Goal: Entertainment & Leisure: Consume media (video, audio)

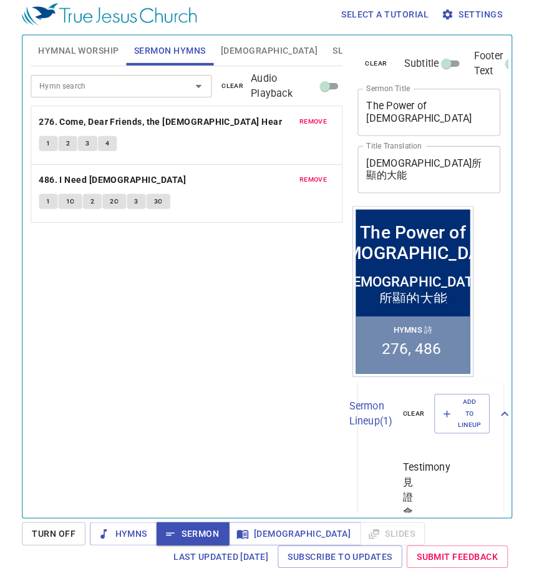
scroll to position [6, 0]
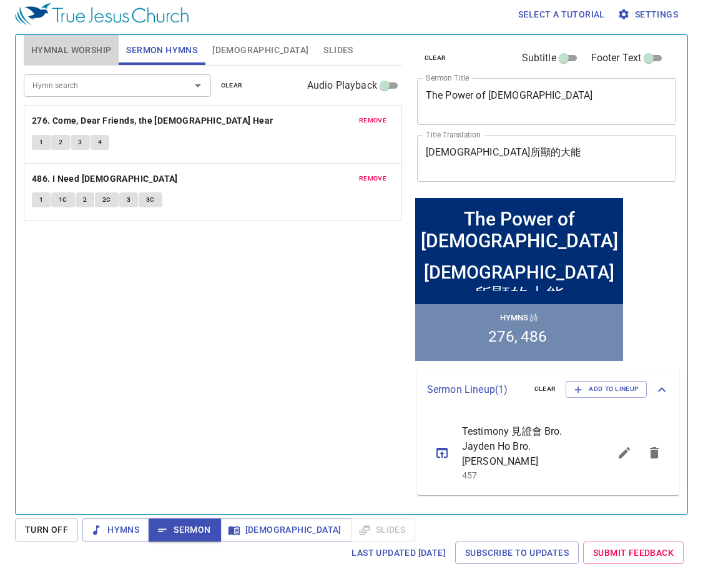
click at [94, 47] on span "Hymnal Worship" at bounding box center [71, 50] width 81 height 16
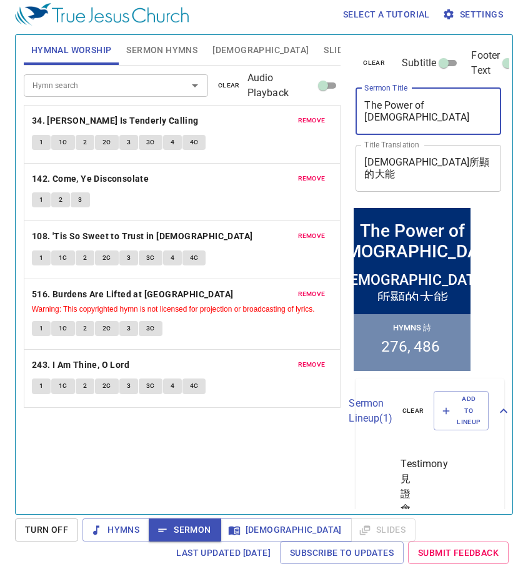
drag, startPoint x: 468, startPoint y: 106, endPoint x: 329, endPoint y: 129, distance: 141.1
click at [329, 129] on div "Hymnal Worship Sermon Hymns Bible Slides Hymn search Hymn search clear Audio Pl…" at bounding box center [264, 269] width 490 height 479
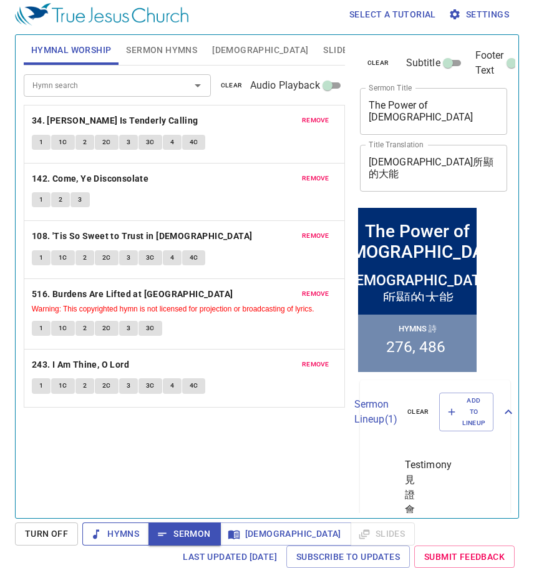
click at [124, 531] on span "Hymns" at bounding box center [115, 534] width 47 height 16
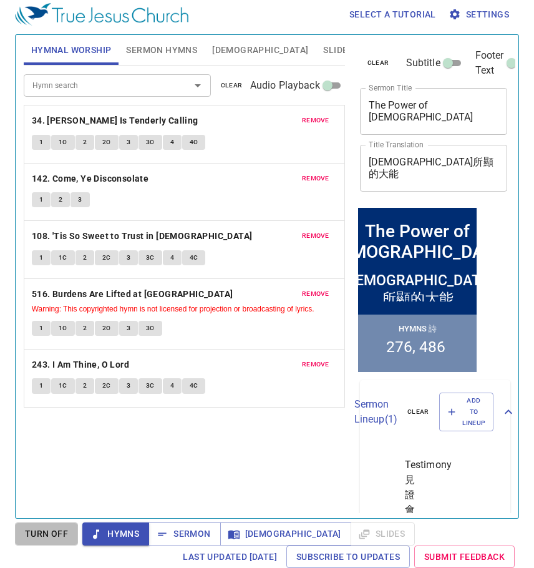
click at [49, 531] on span "Turn Off" at bounding box center [46, 534] width 43 height 16
click at [122, 534] on span "Hymns" at bounding box center [115, 534] width 47 height 16
click at [61, 124] on b "34. [PERSON_NAME] Is Tenderly Calling" at bounding box center [115, 121] width 167 height 16
click at [41, 143] on span "1" at bounding box center [41, 142] width 4 height 11
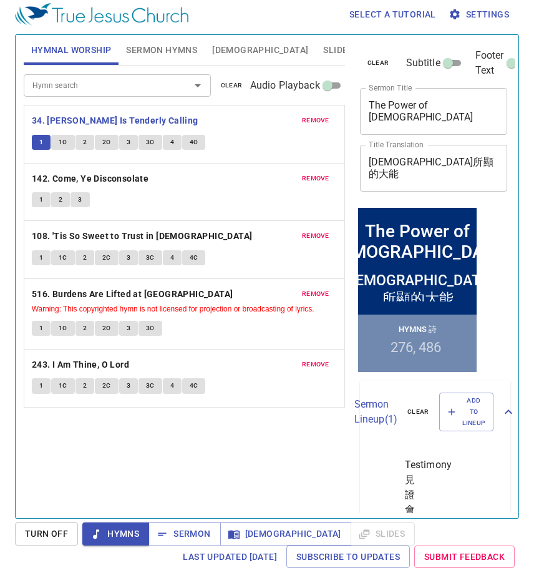
click at [59, 143] on span "1C" at bounding box center [63, 142] width 9 height 11
click at [84, 144] on span "2" at bounding box center [85, 142] width 4 height 11
click at [107, 143] on span "2C" at bounding box center [106, 142] width 9 height 11
click at [127, 142] on span "3" at bounding box center [129, 142] width 4 height 11
click at [148, 141] on span "3C" at bounding box center [150, 142] width 9 height 11
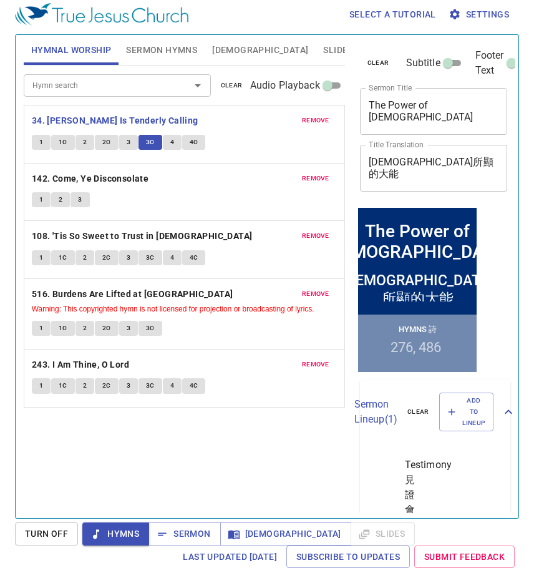
click at [170, 141] on span "4" at bounding box center [172, 142] width 4 height 11
click at [195, 141] on span "4C" at bounding box center [194, 142] width 9 height 11
click at [82, 180] on b "142. Come, Ye Disconsolate" at bounding box center [90, 179] width 117 height 16
click at [39, 200] on span "1" at bounding box center [41, 199] width 4 height 11
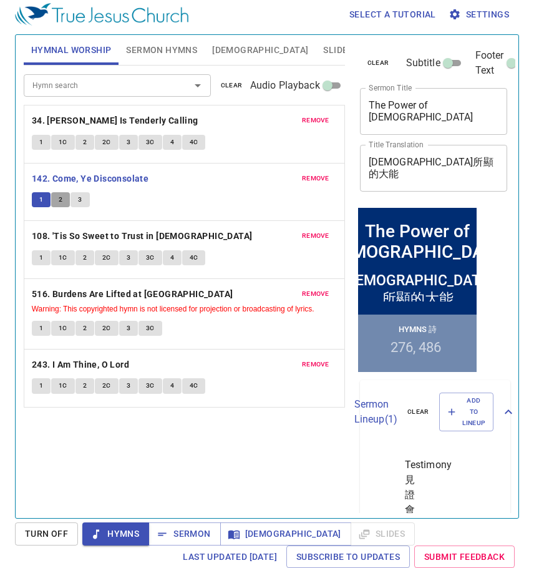
click at [60, 202] on span "2" at bounding box center [61, 199] width 4 height 11
click at [78, 200] on span "3" at bounding box center [80, 199] width 4 height 11
click at [74, 234] on b "108. 'Tis So Sweet to Trust in [DEMOGRAPHIC_DATA]" at bounding box center [142, 237] width 221 height 16
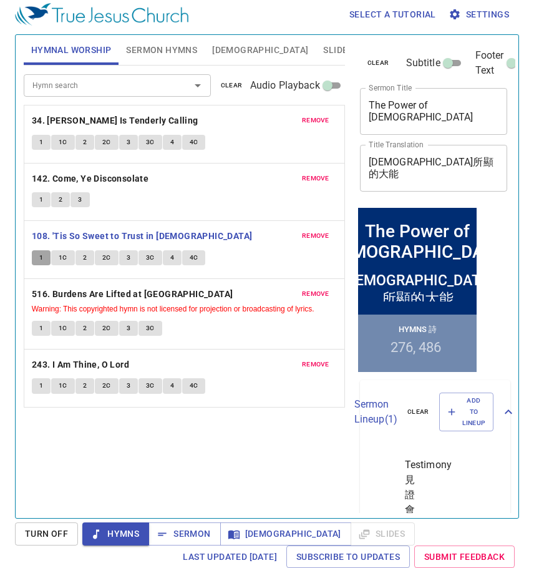
click at [40, 253] on span "1" at bounding box center [41, 257] width 4 height 11
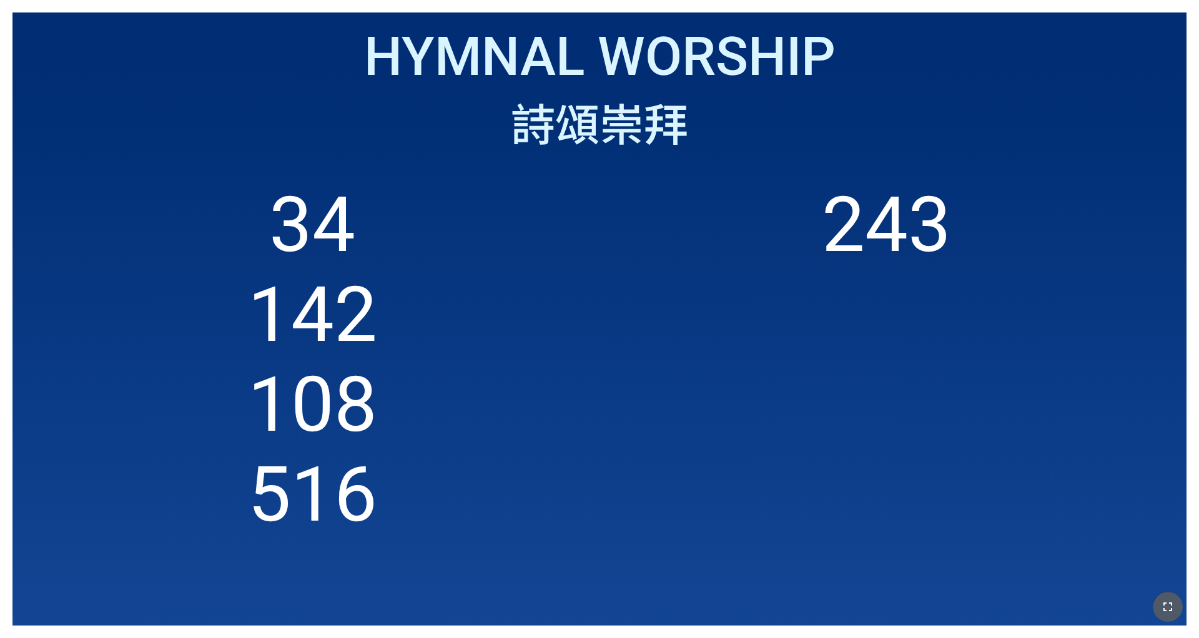
click at [499, 398] on icon "button" at bounding box center [1167, 606] width 15 height 15
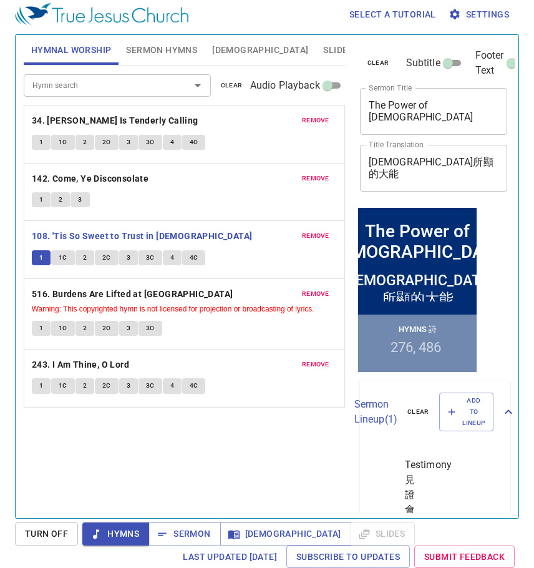
scroll to position [6, 0]
click at [62, 255] on span "1C" at bounding box center [63, 257] width 9 height 11
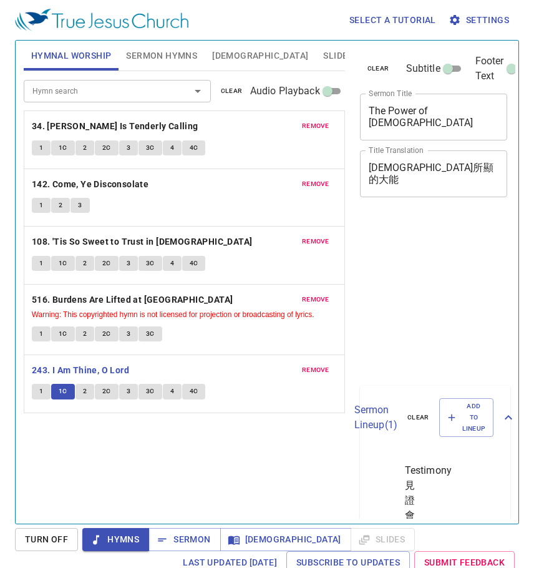
scroll to position [6, 0]
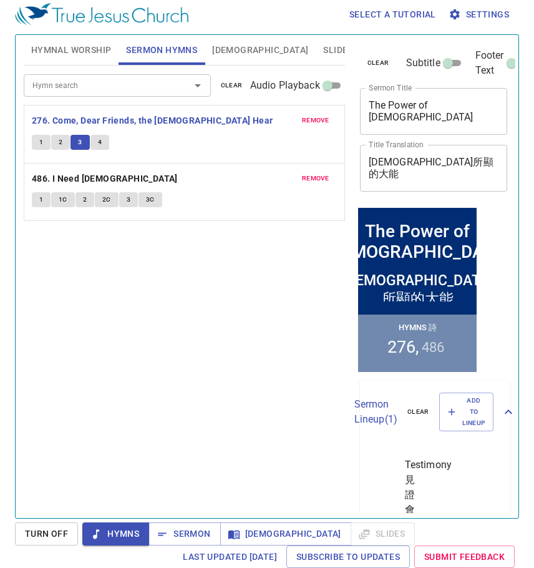
scroll to position [6, 0]
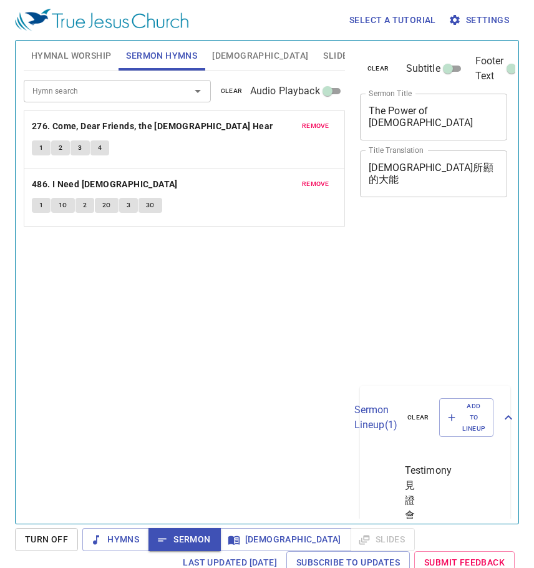
scroll to position [6, 0]
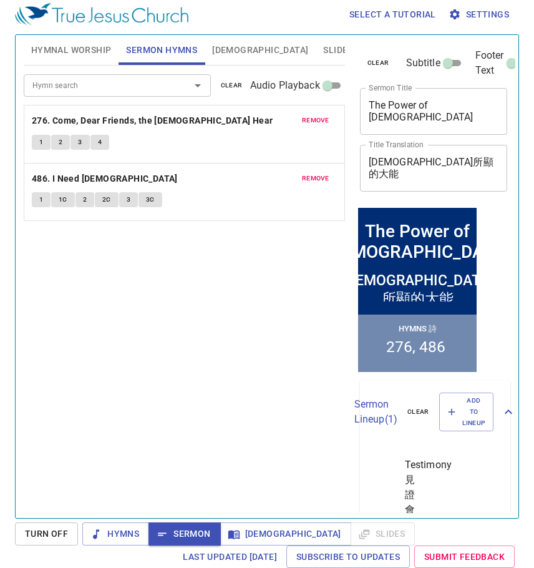
scroll to position [6, 0]
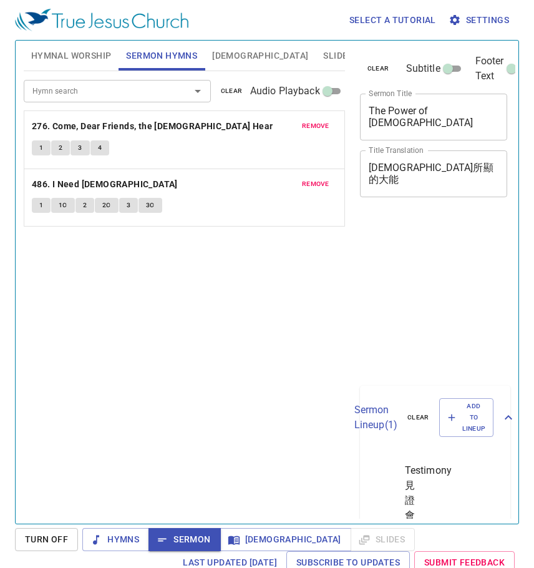
scroll to position [6, 0]
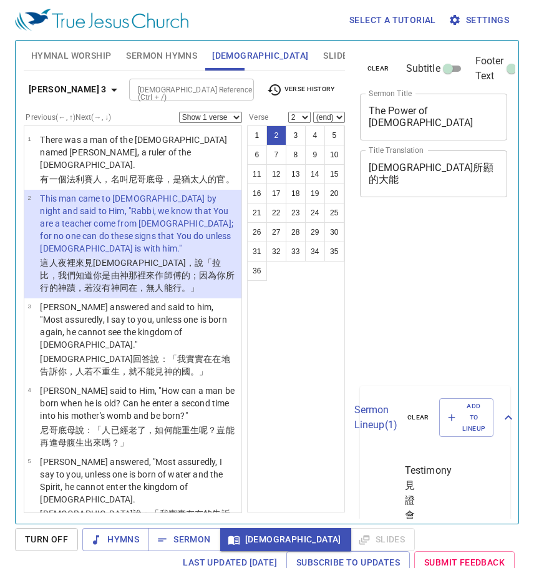
select select "2"
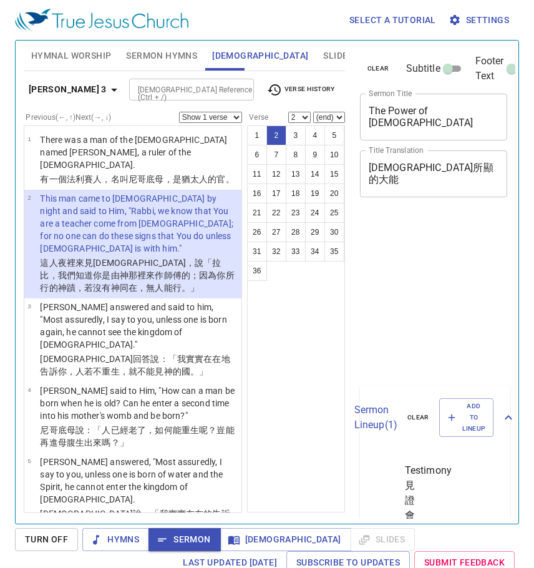
select select "2"
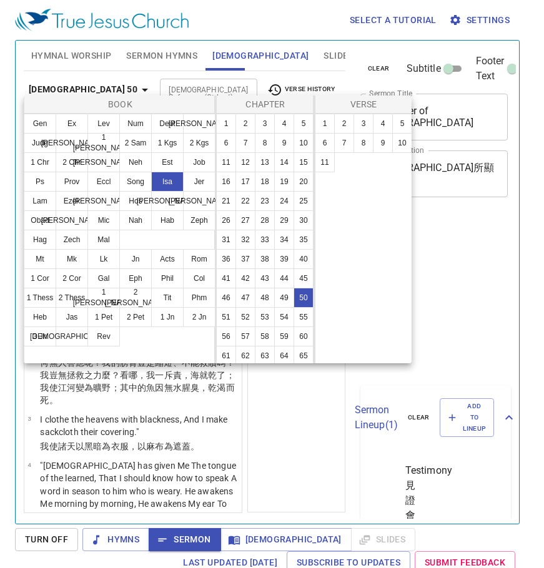
select select "2"
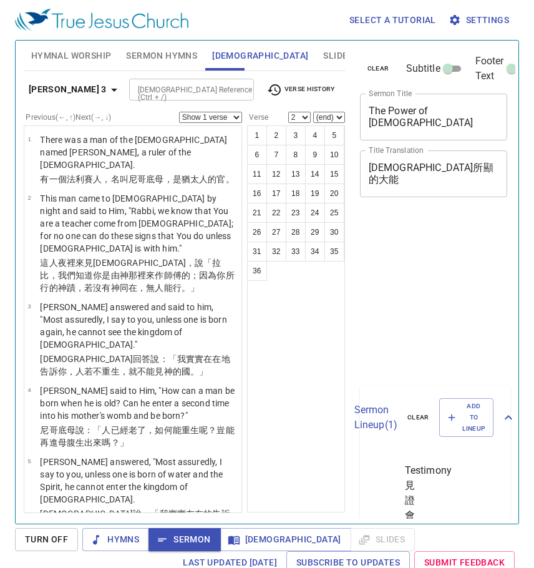
select select "2"
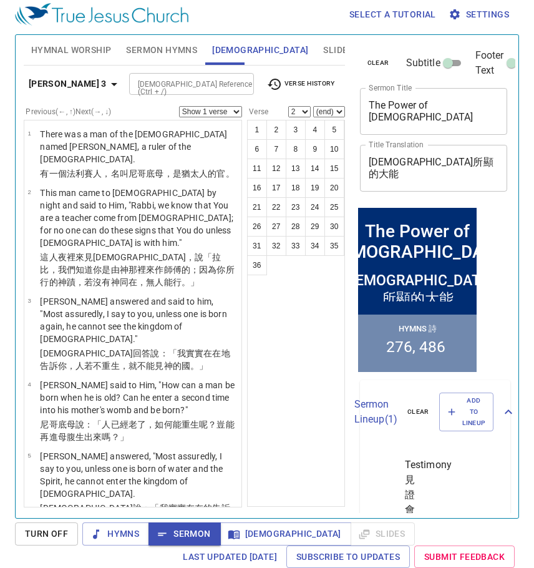
scroll to position [6, 0]
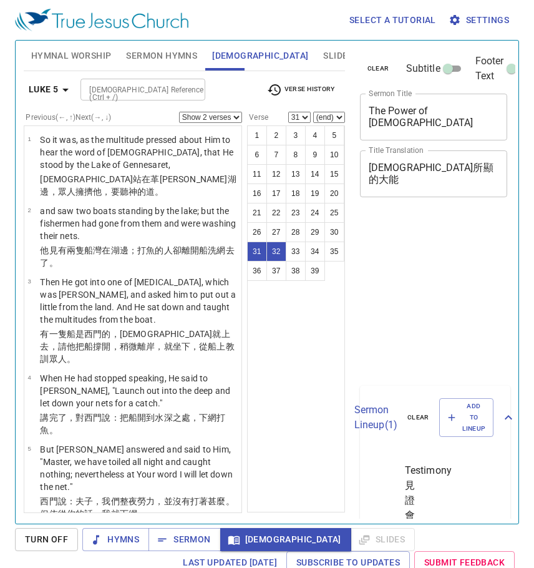
select select "2"
select select "31"
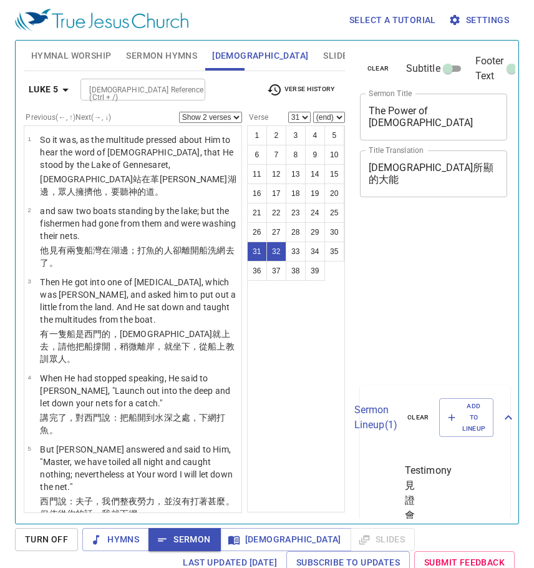
select select "2"
select select "31"
select select "2"
select select "31"
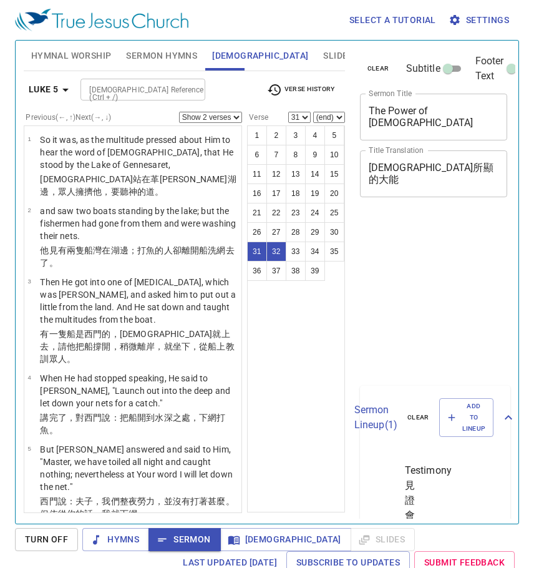
scroll to position [6, 0]
select select "2"
select select "31"
select select "2"
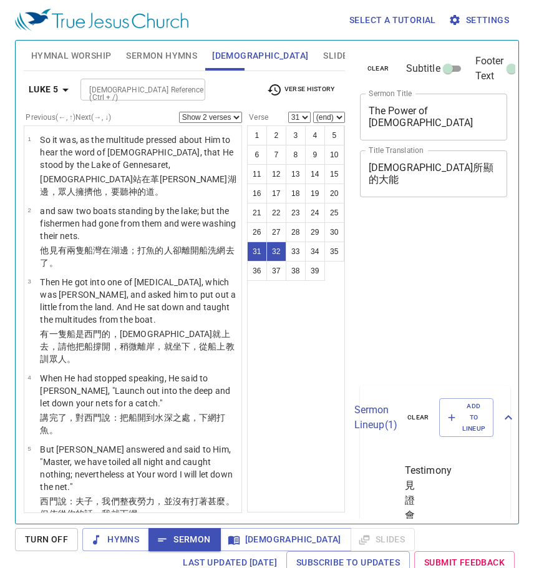
select select "31"
select select "2"
select select "31"
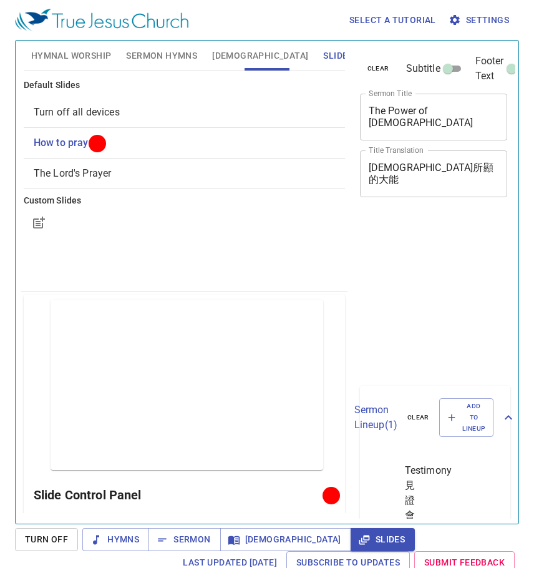
scroll to position [6, 0]
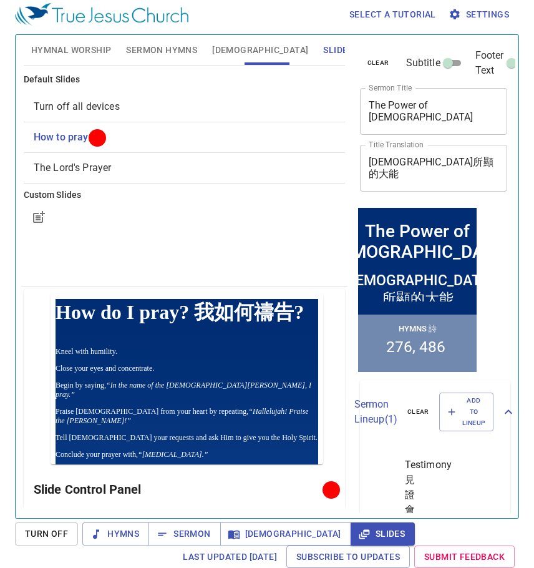
scroll to position [6, 0]
